Goal: Task Accomplishment & Management: Manage account settings

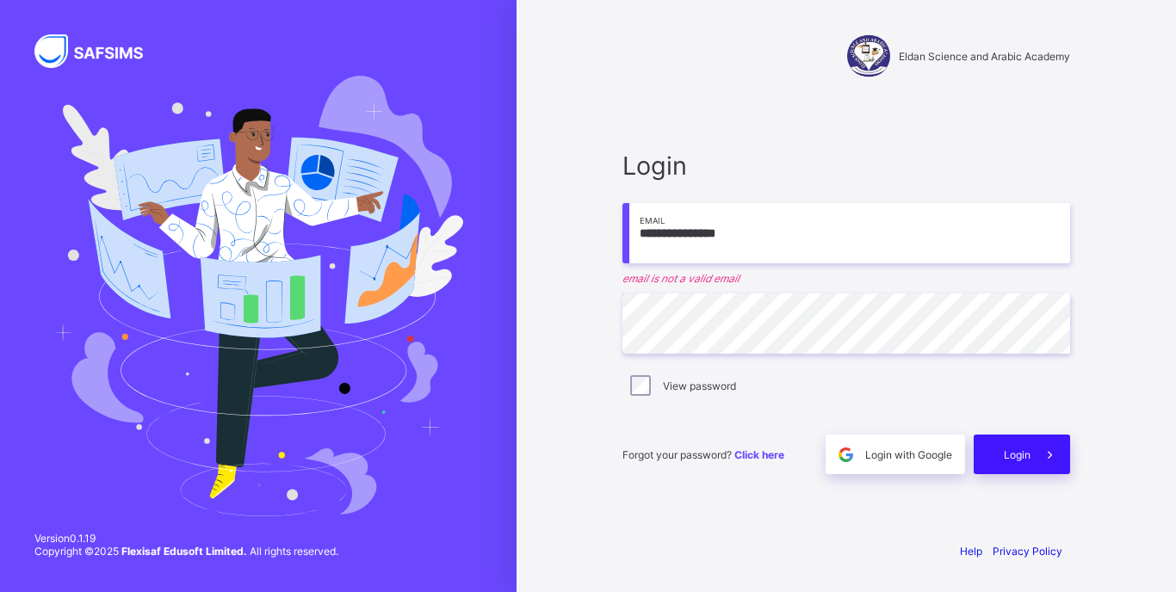
click at [1036, 443] on span at bounding box center [1050, 455] width 40 height 40
click at [1042, 450] on icon at bounding box center [1050, 455] width 18 height 16
click at [1032, 451] on span at bounding box center [1050, 455] width 40 height 40
click at [1032, 454] on span at bounding box center [1050, 455] width 40 height 40
click at [763, 235] on input "**********" at bounding box center [846, 233] width 448 height 60
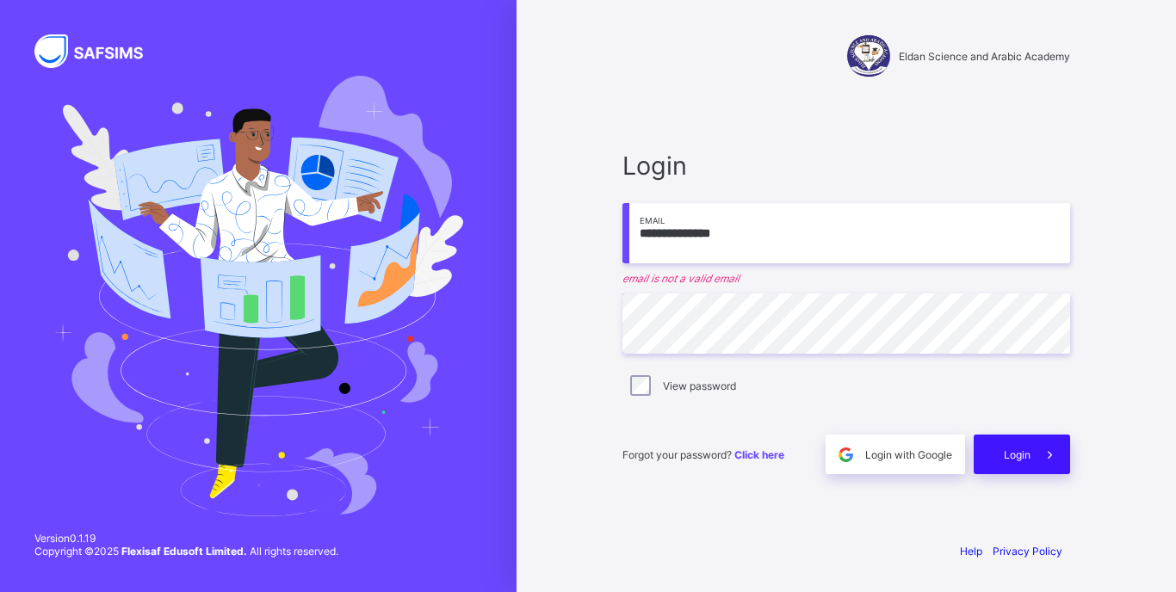
click at [1049, 460] on icon at bounding box center [1050, 455] width 18 height 16
click at [1040, 460] on span at bounding box center [1050, 455] width 40 height 40
click at [789, 238] on input "**********" at bounding box center [846, 233] width 448 height 60
click at [1024, 457] on span "Login" at bounding box center [1017, 454] width 27 height 13
click at [771, 245] on input "**********" at bounding box center [846, 233] width 448 height 60
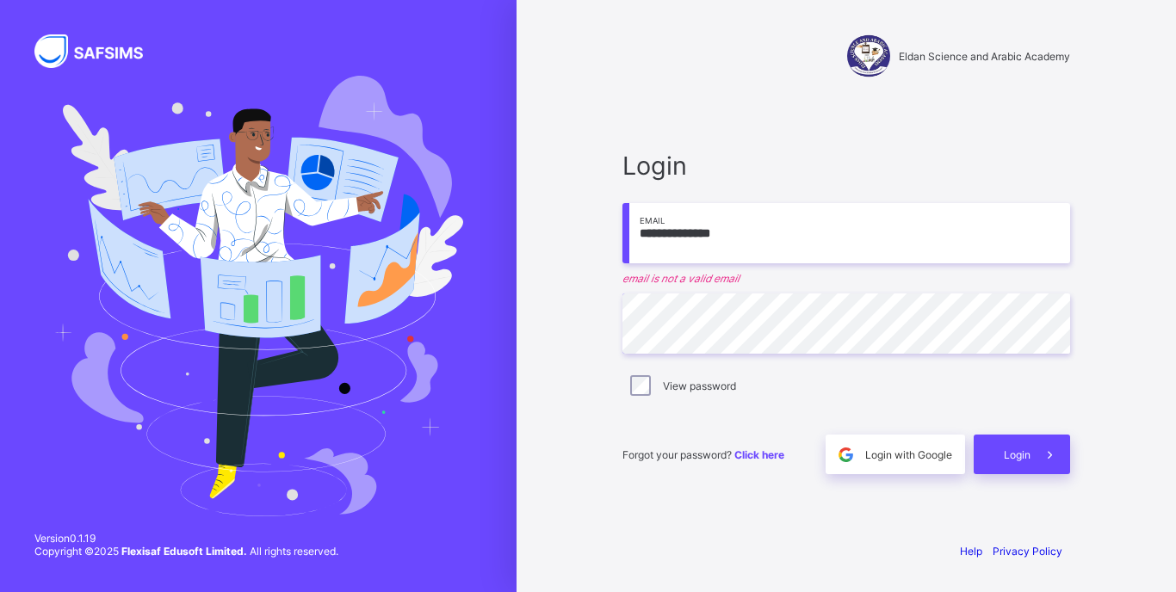
click at [765, 232] on input "**********" at bounding box center [846, 233] width 448 height 60
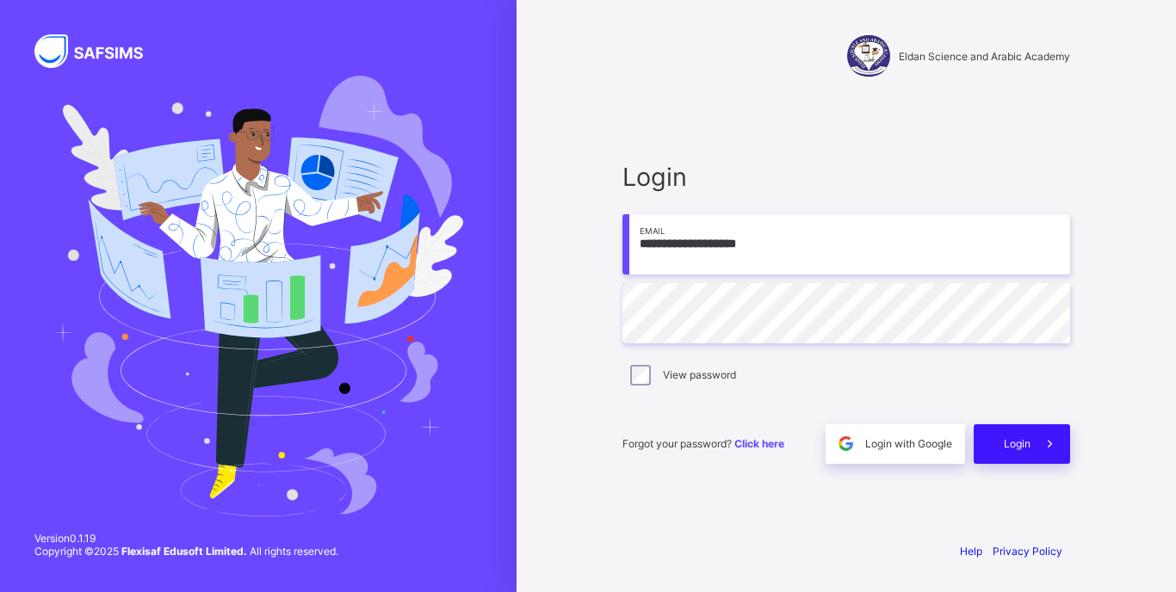
type input "**********"
click at [1019, 439] on span "Login" at bounding box center [1017, 443] width 27 height 13
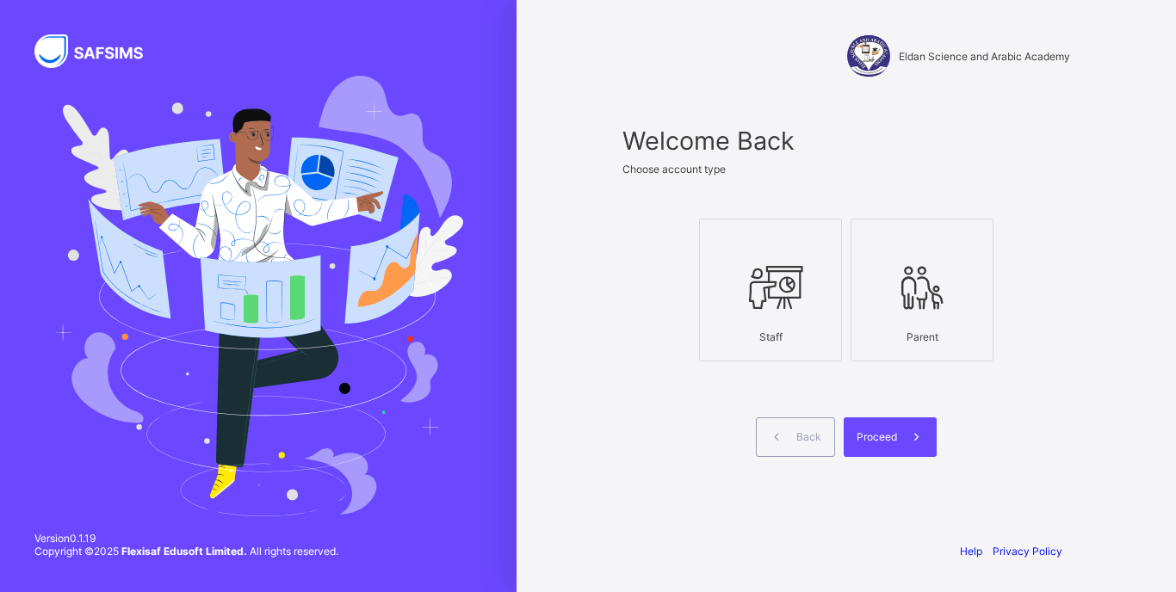
click at [790, 323] on div "Staff" at bounding box center [770, 337] width 124 height 30
click at [889, 430] on div "Proceed" at bounding box center [890, 437] width 93 height 40
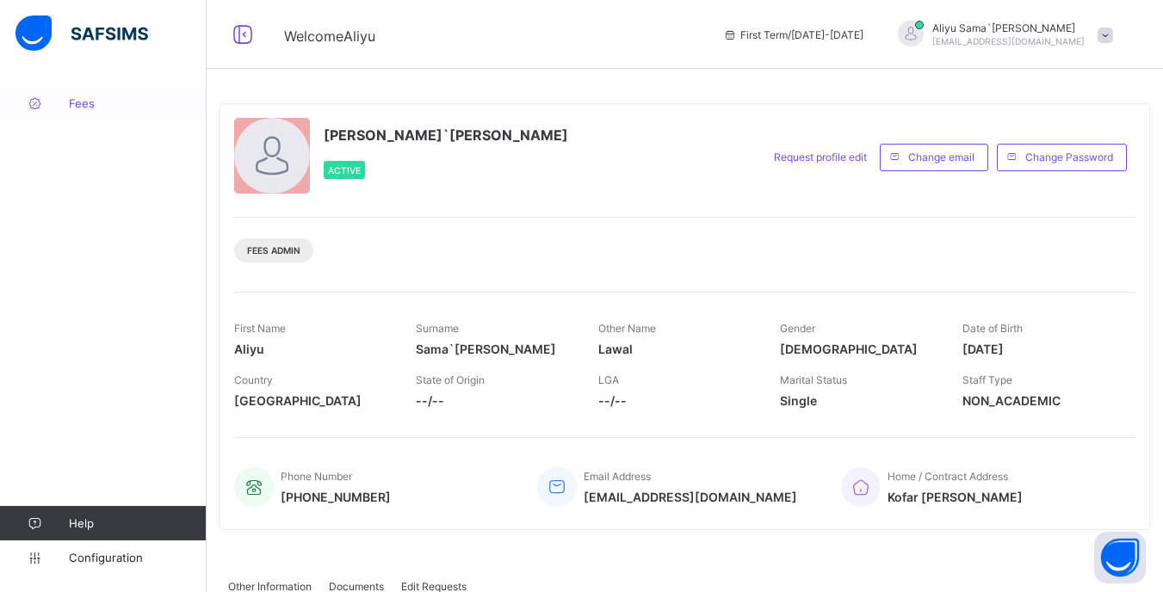
drag, startPoint x: 78, startPoint y: 110, endPoint x: 81, endPoint y: 119, distance: 9.0
click at [78, 110] on link "Fees" at bounding box center [103, 103] width 207 height 34
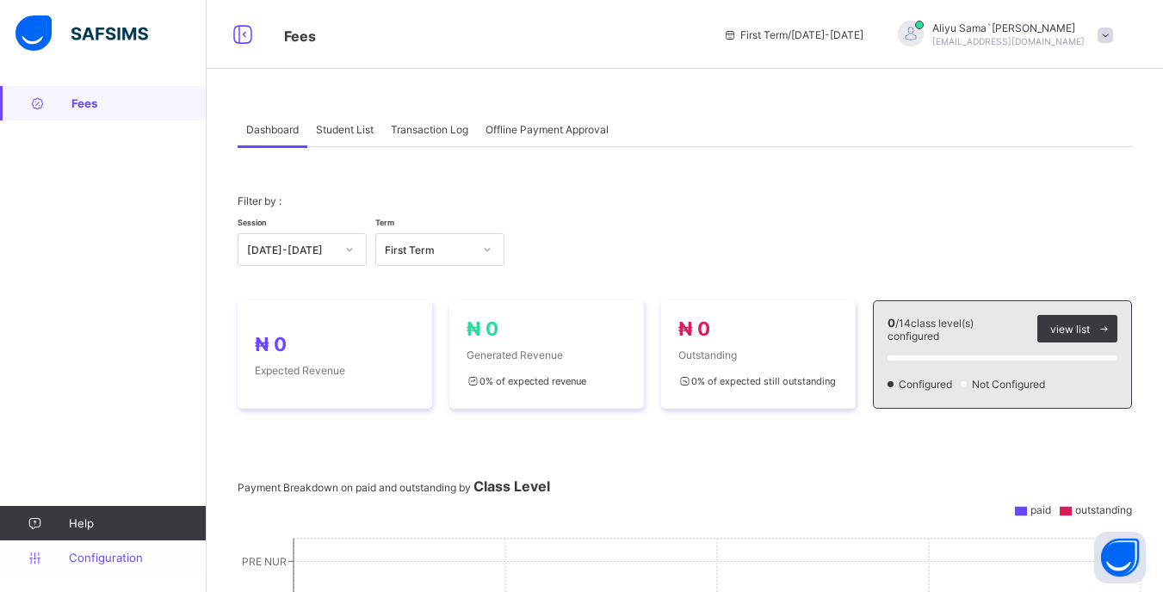
click at [95, 563] on span "Configuration" at bounding box center [137, 558] width 137 height 14
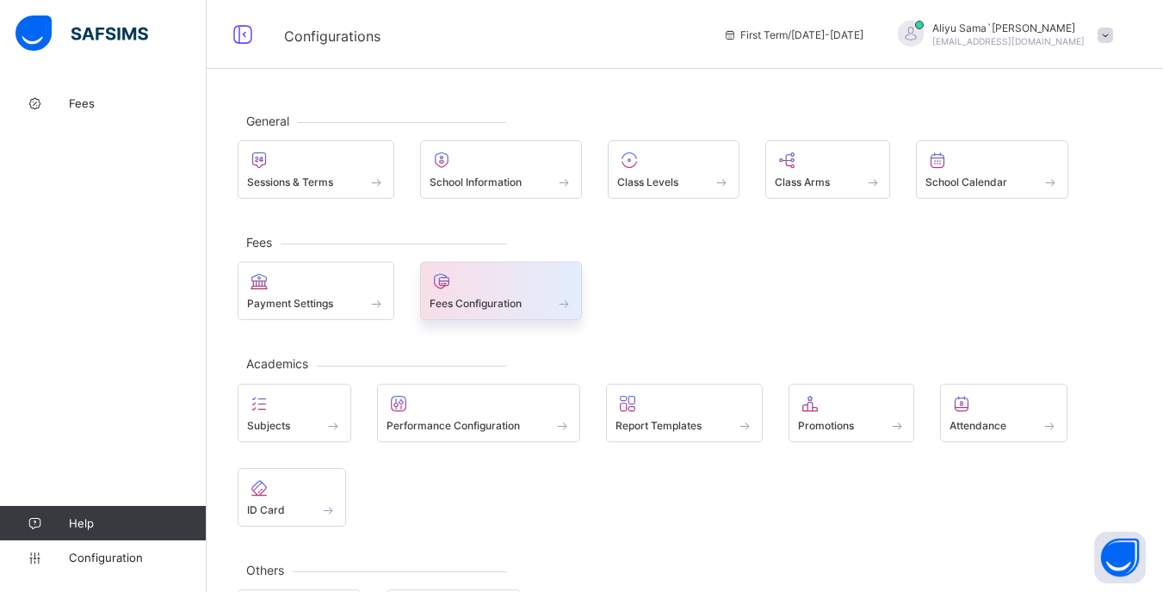
click at [444, 289] on icon at bounding box center [442, 281] width 24 height 21
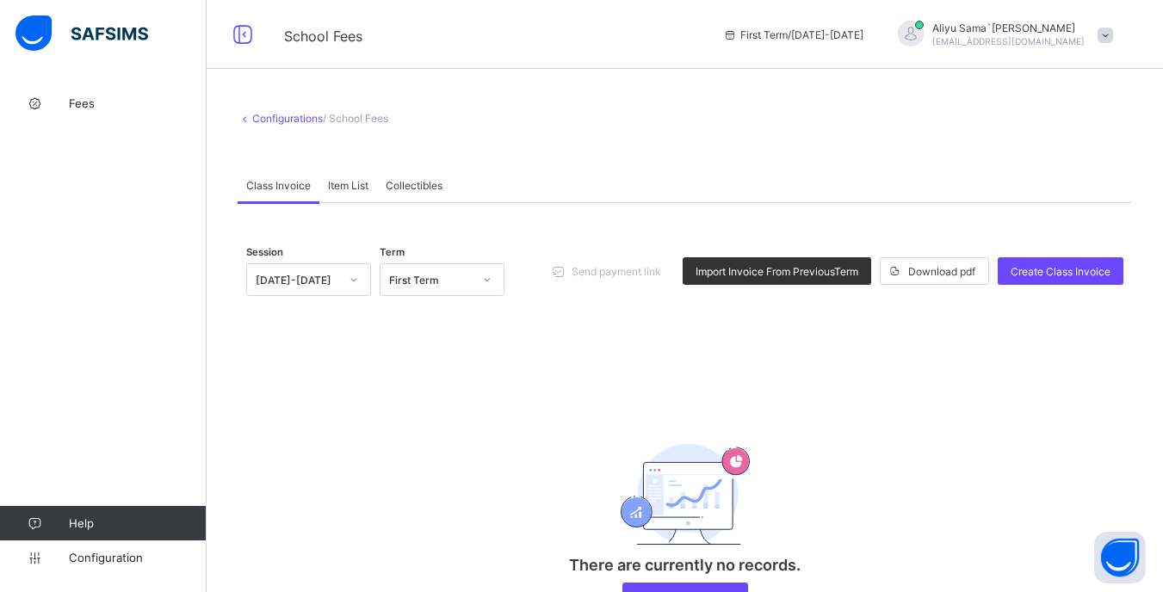
click at [254, 114] on link "Configurations" at bounding box center [287, 118] width 71 height 13
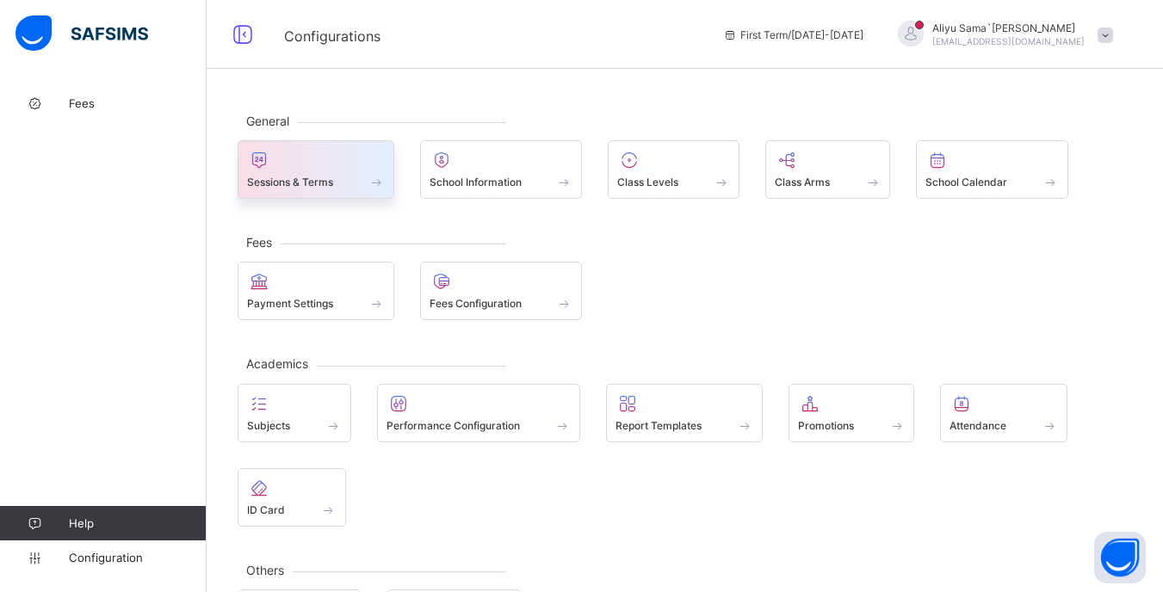
click at [336, 185] on div "Sessions & Terms" at bounding box center [316, 182] width 138 height 15
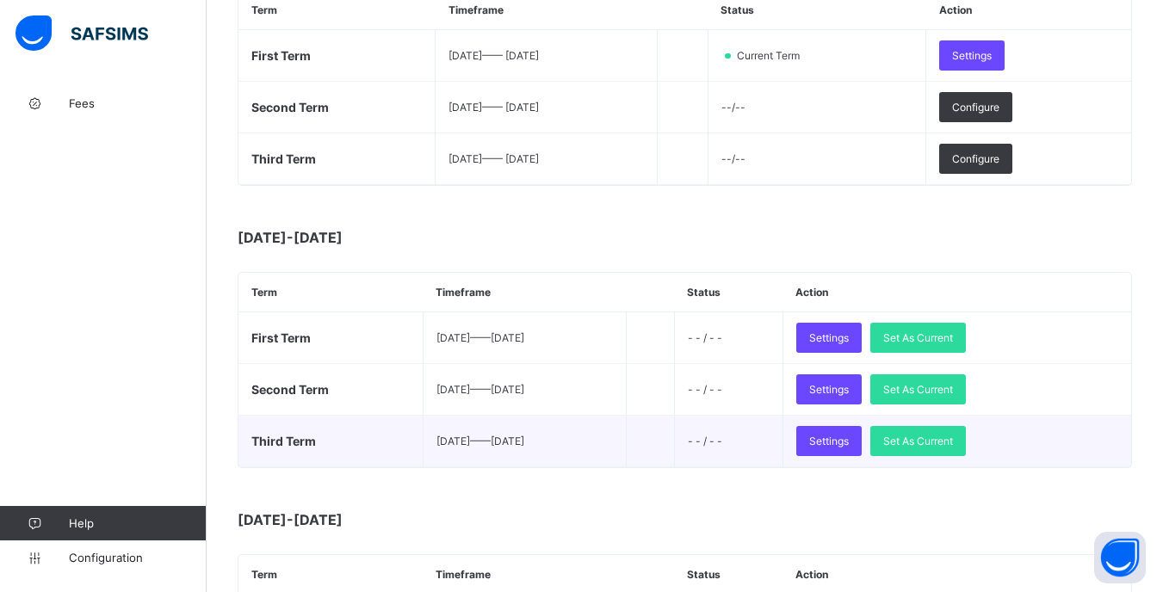
scroll to position [344, 0]
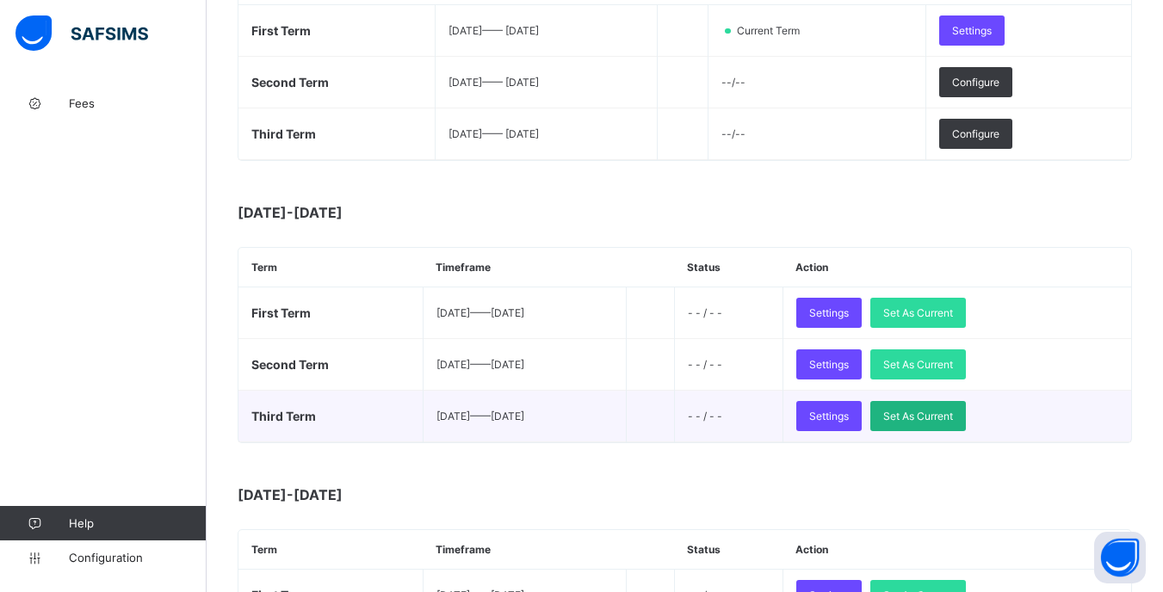
click at [953, 410] on span "Set As Current" at bounding box center [918, 416] width 70 height 13
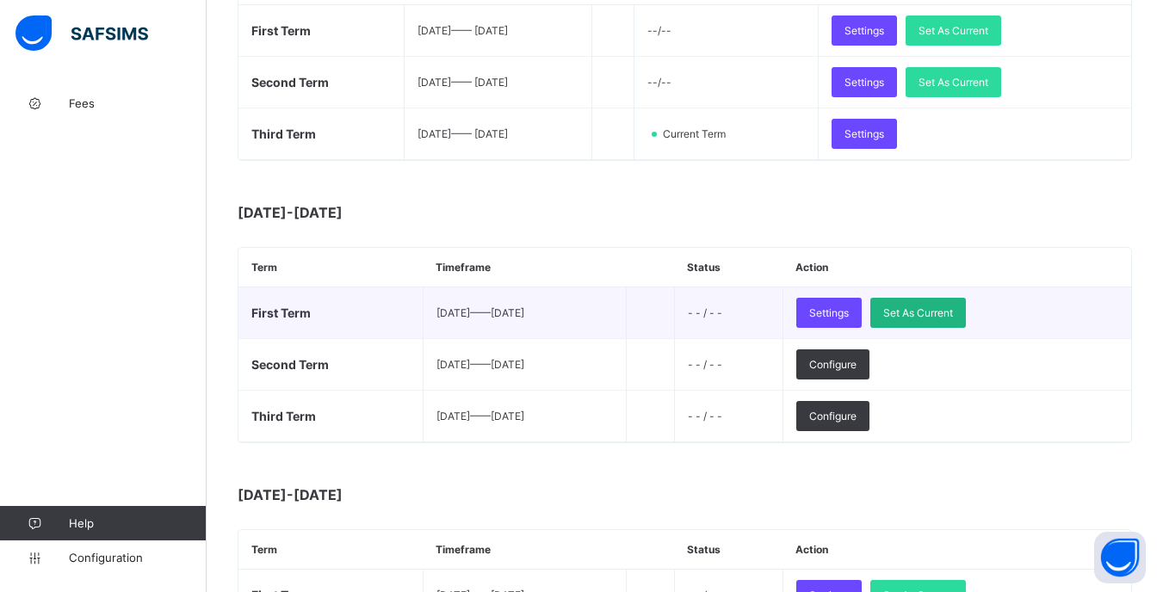
click at [953, 308] on span "Set As Current" at bounding box center [918, 312] width 70 height 13
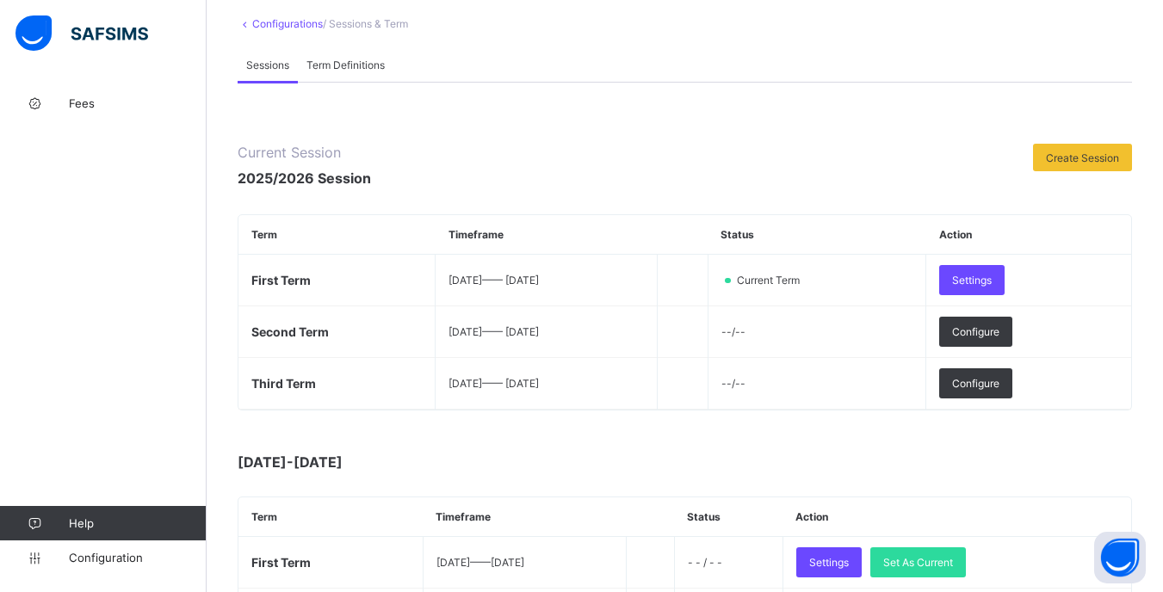
scroll to position [0, 0]
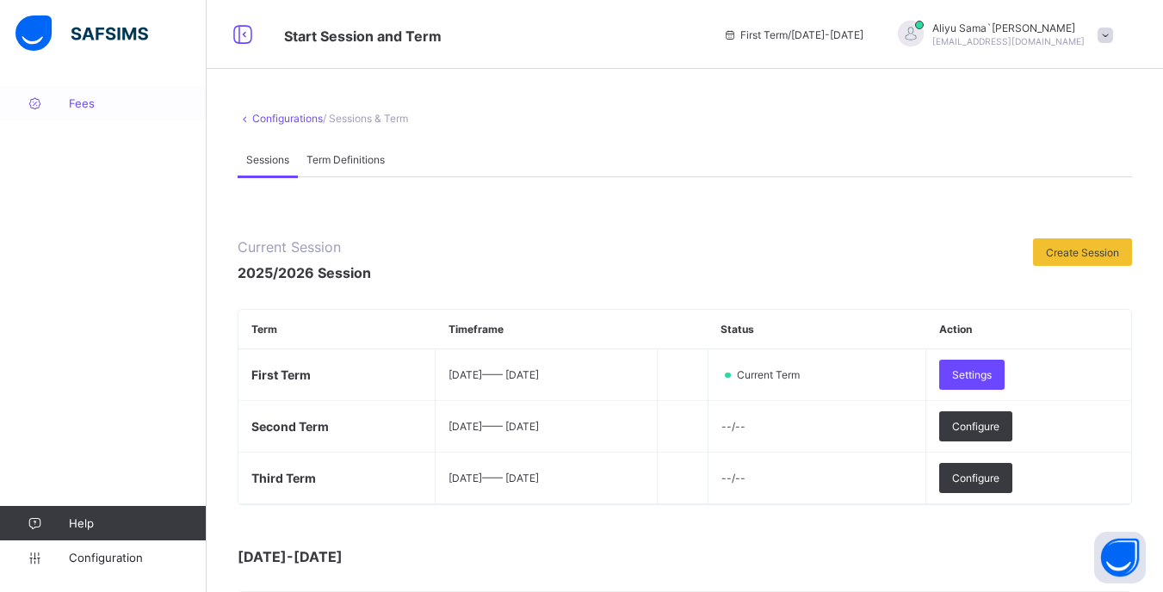
click at [104, 115] on link "Fees" at bounding box center [103, 103] width 207 height 34
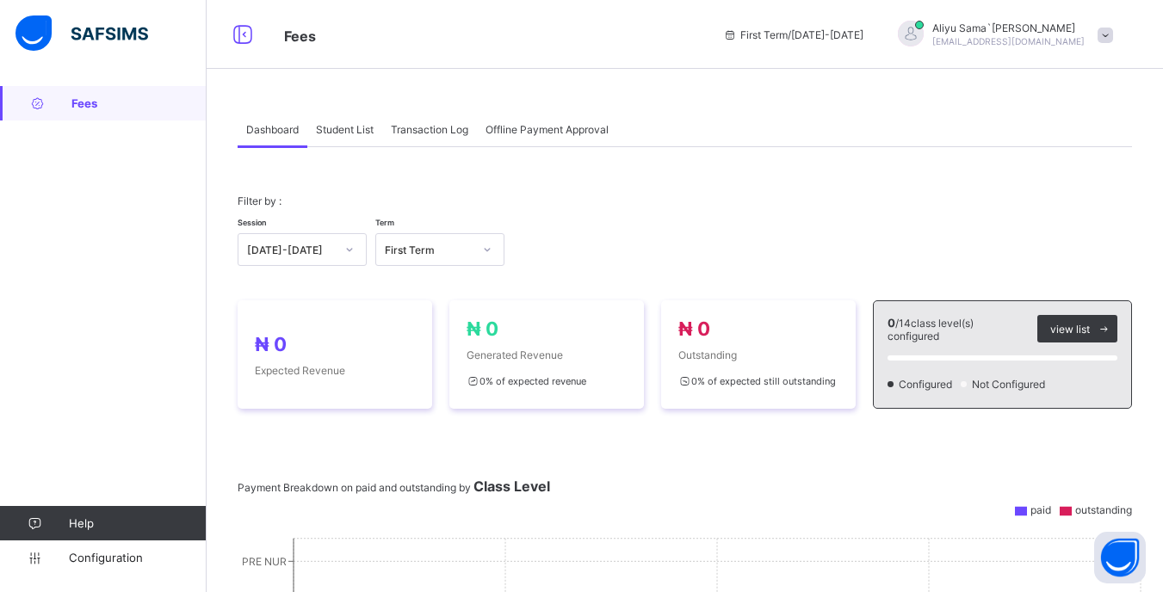
click at [364, 139] on div "Student List" at bounding box center [344, 129] width 75 height 34
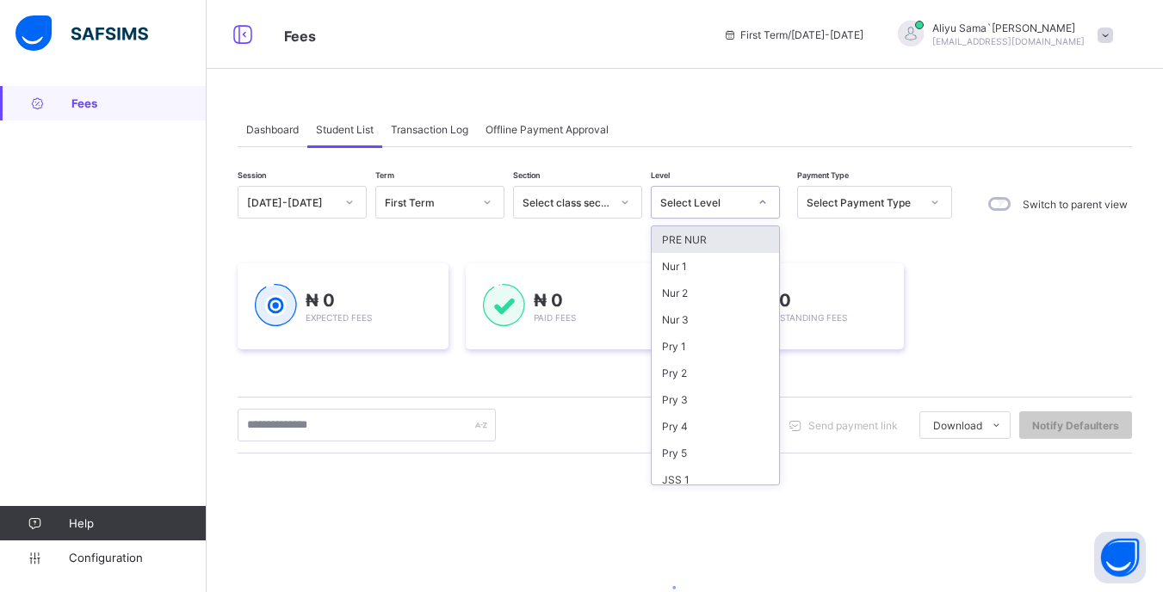
click at [748, 201] on div at bounding box center [762, 203] width 29 height 28
click at [700, 247] on div "PRE NUR" at bounding box center [715, 239] width 127 height 27
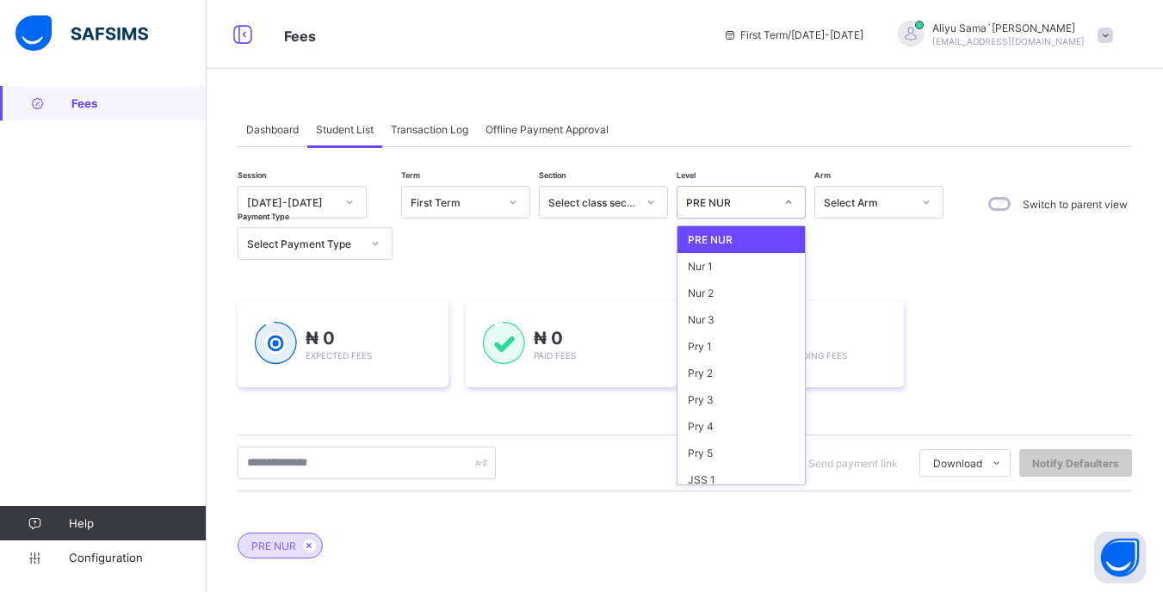
click at [751, 204] on div "PRE NUR" at bounding box center [730, 202] width 88 height 13
click at [756, 270] on div "Nur 1" at bounding box center [740, 266] width 127 height 27
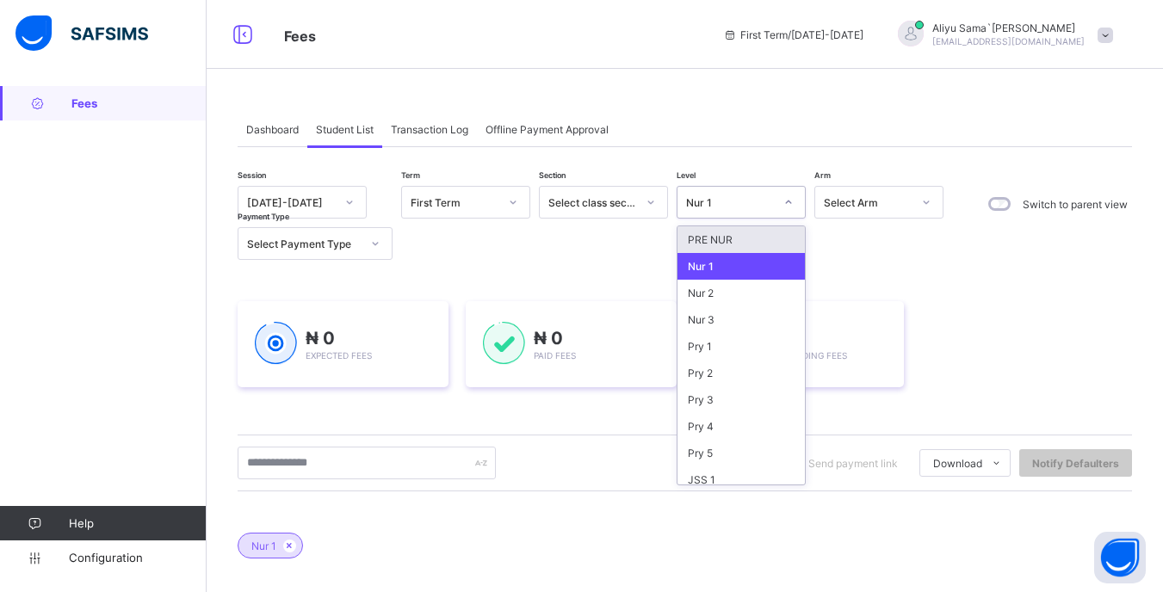
click at [768, 209] on div "Nur 1" at bounding box center [724, 202] width 95 height 24
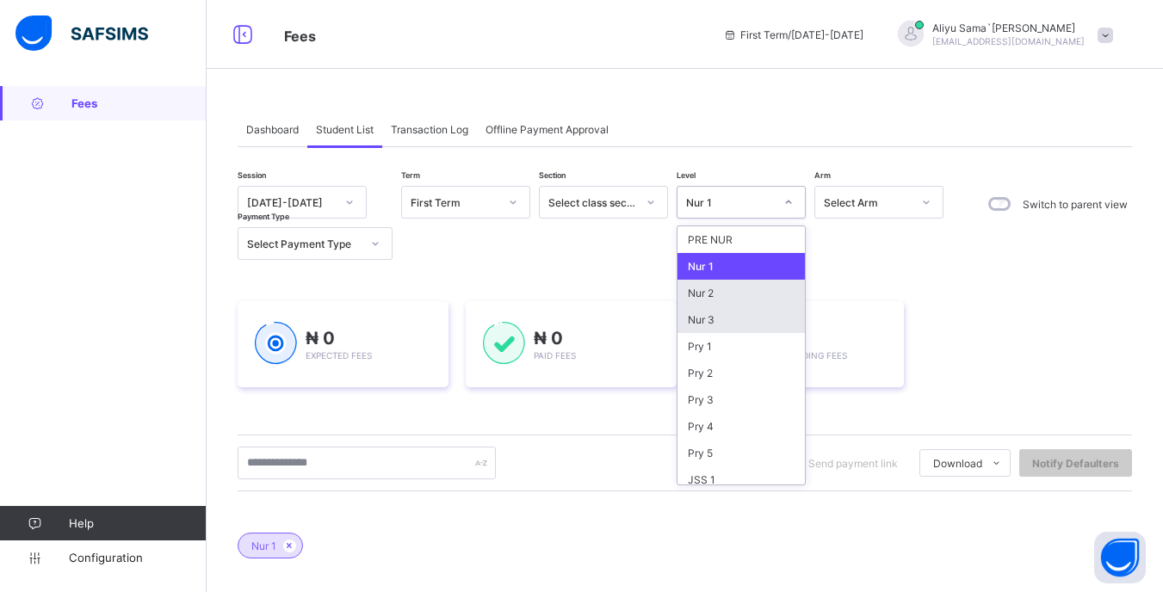
click at [752, 306] on div "Nur 3" at bounding box center [740, 319] width 127 height 27
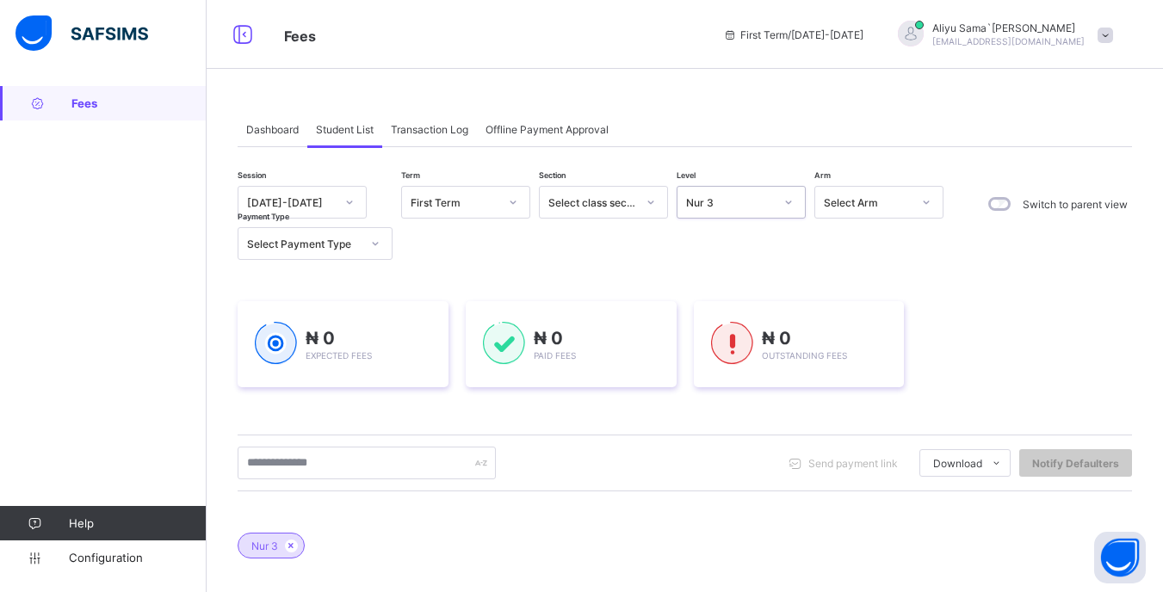
click at [755, 212] on div "Nur 3" at bounding box center [724, 202] width 95 height 24
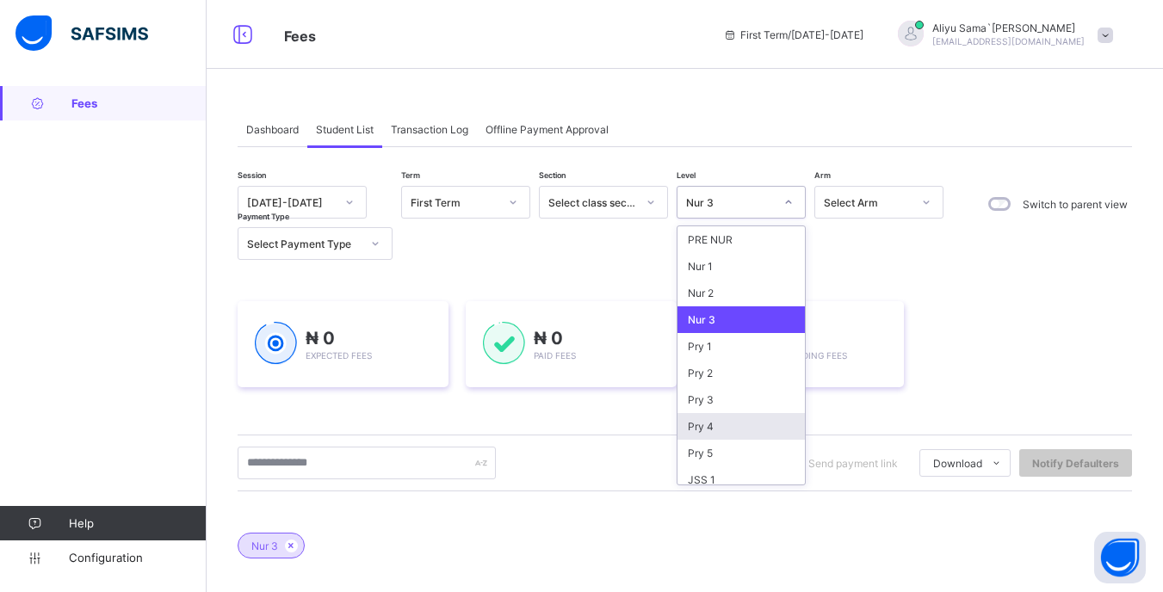
click at [399, 292] on div "₦ 0 Expected Fees ₦ 0 Paid Fees ₦ 0 Outstanding Fees" at bounding box center [685, 344] width 894 height 138
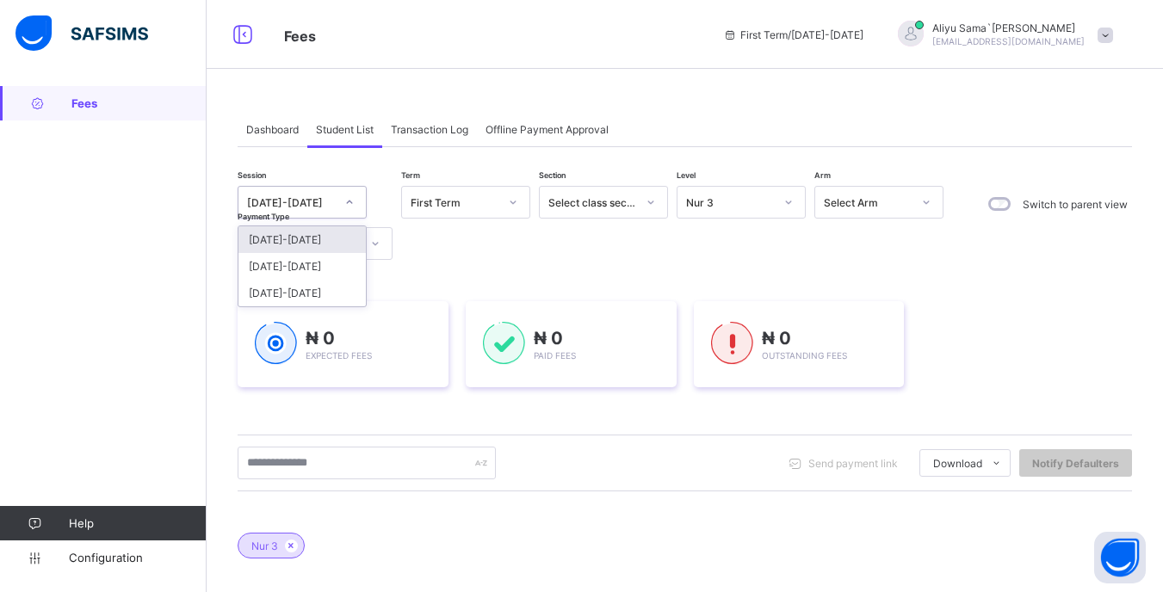
click at [316, 202] on div "[DATE]-[DATE]" at bounding box center [291, 202] width 88 height 13
click at [332, 267] on div "[DATE]-[DATE]" at bounding box center [301, 266] width 127 height 27
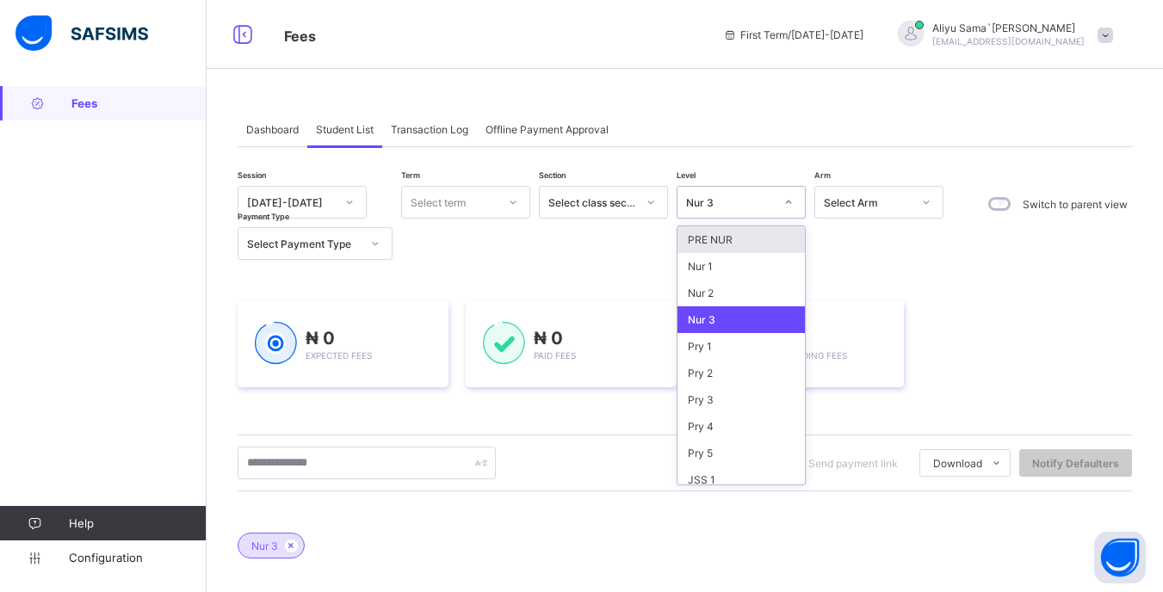
click at [775, 212] on div at bounding box center [788, 202] width 33 height 31
click at [764, 271] on div "Nur 1" at bounding box center [740, 266] width 127 height 27
